Goal: Use online tool/utility

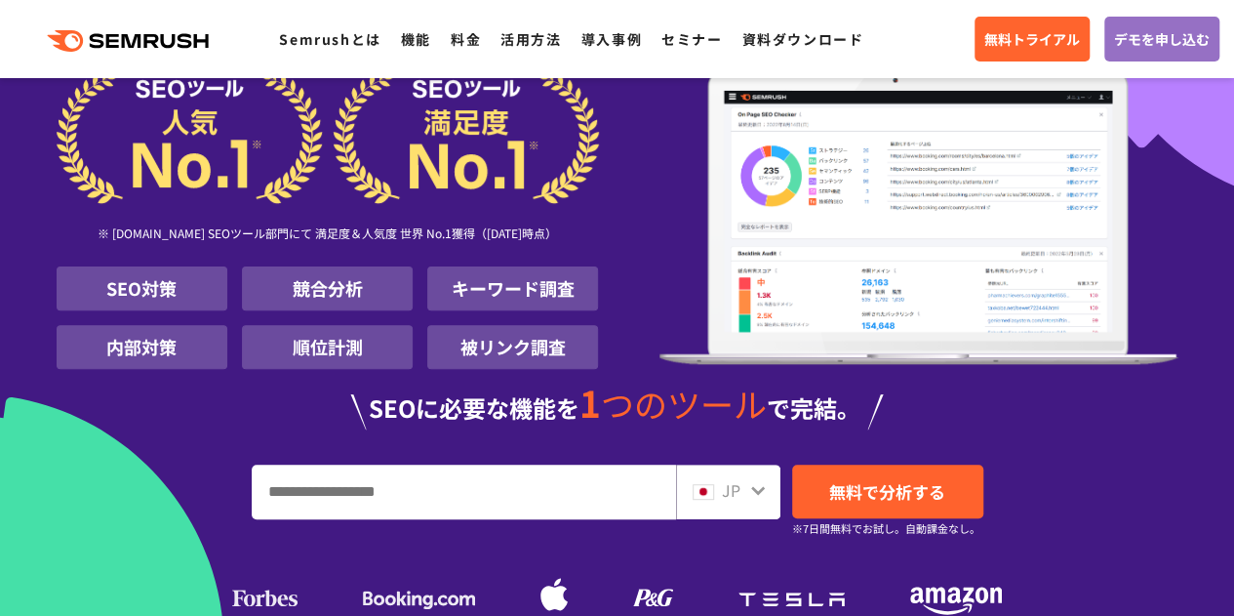
scroll to position [293, 0]
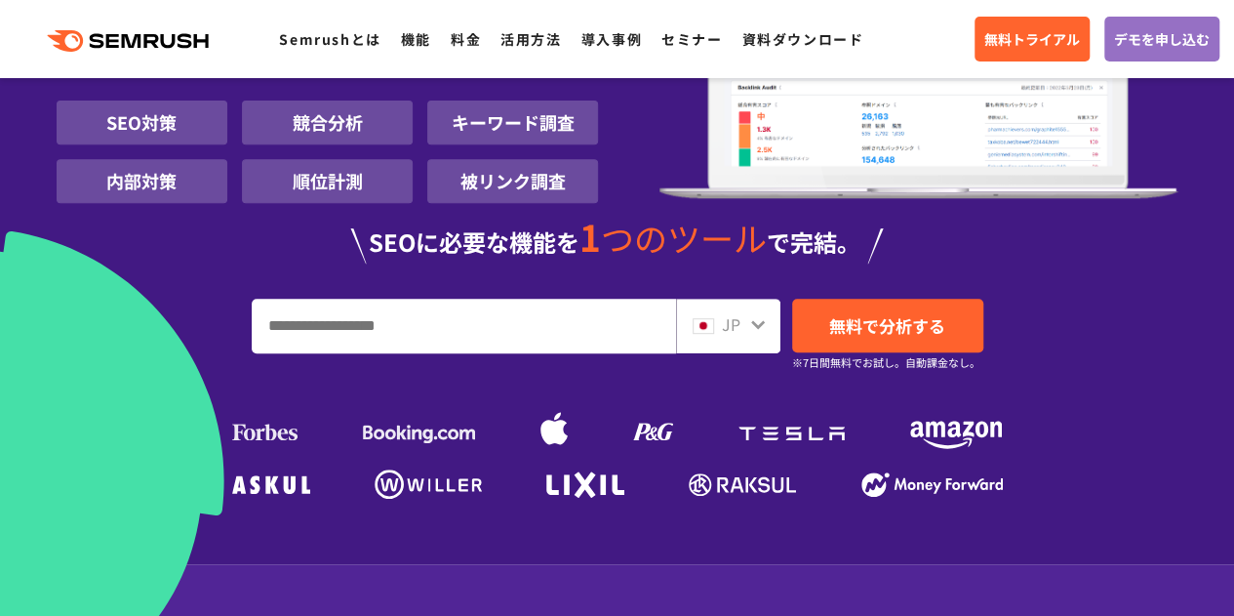
scroll to position [390, 0]
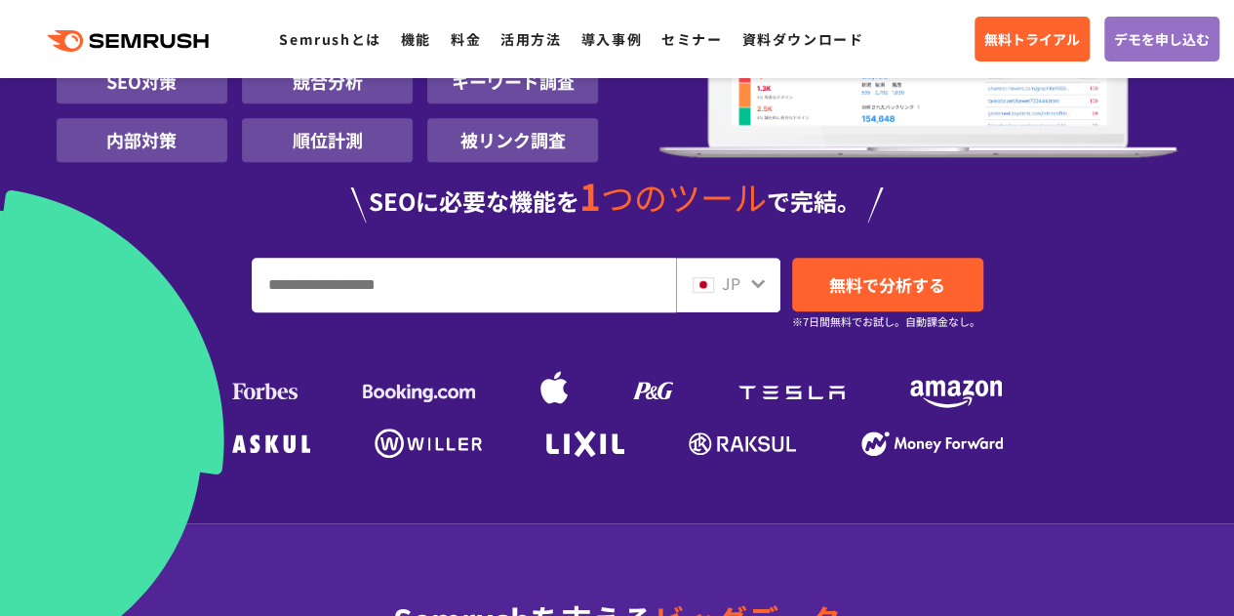
click at [465, 290] on input "URL、キーワードを入力してください" at bounding box center [464, 285] width 423 height 53
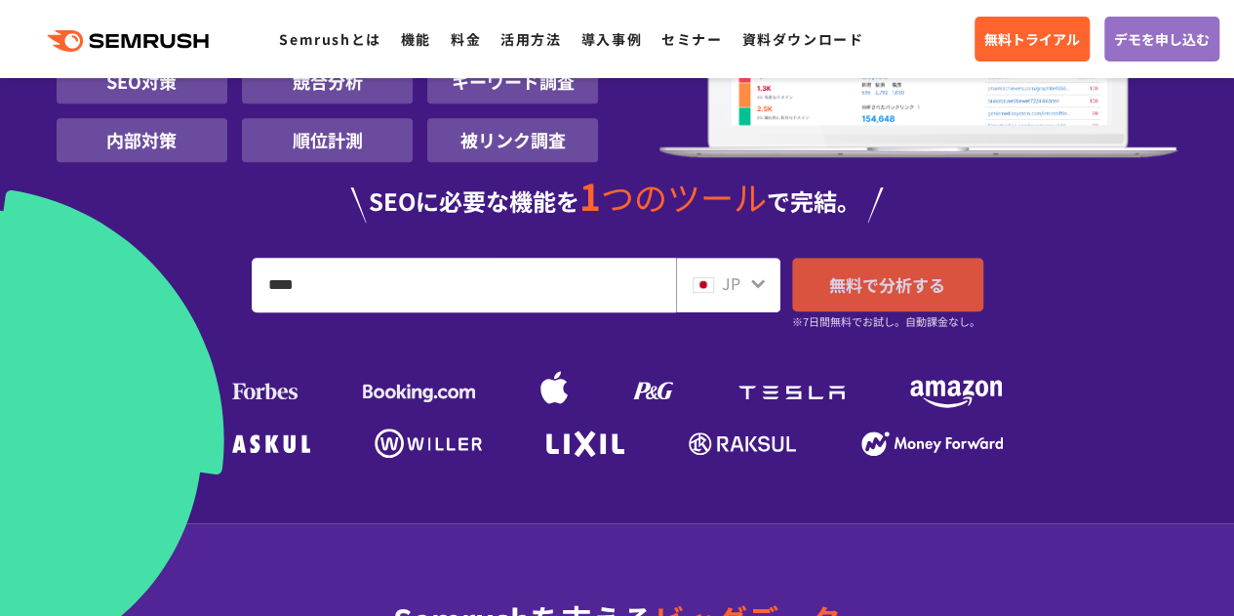
type input "****"
click at [931, 295] on span "無料で分析する" at bounding box center [887, 284] width 116 height 24
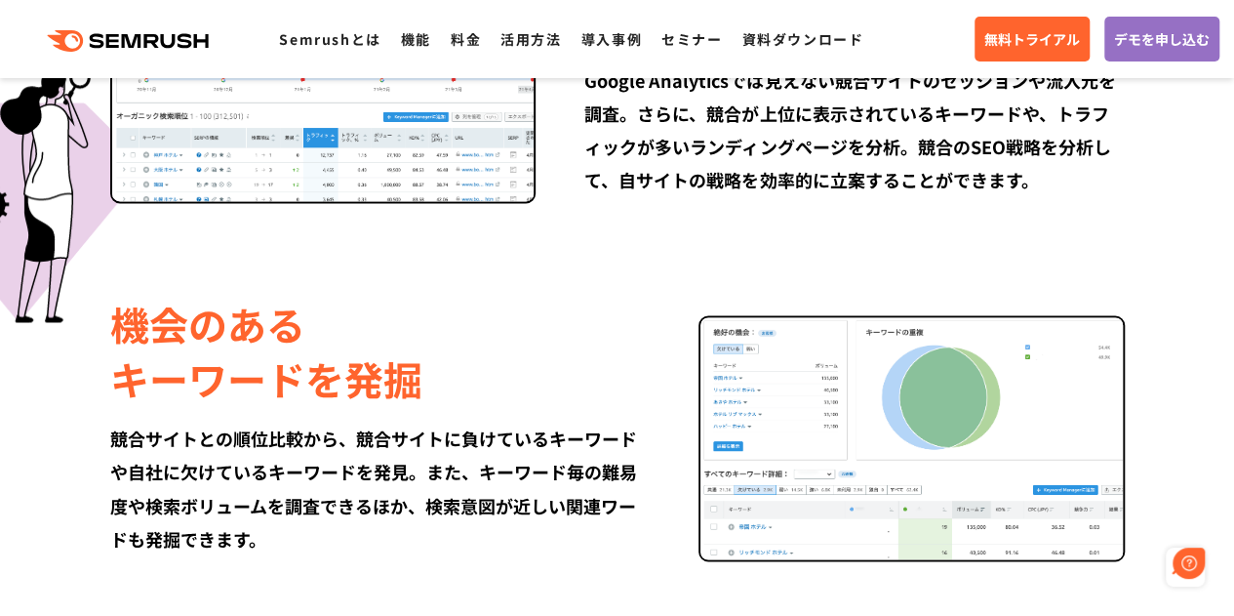
scroll to position [0, 0]
